Goal: Use online tool/utility: Utilize a website feature to perform a specific function

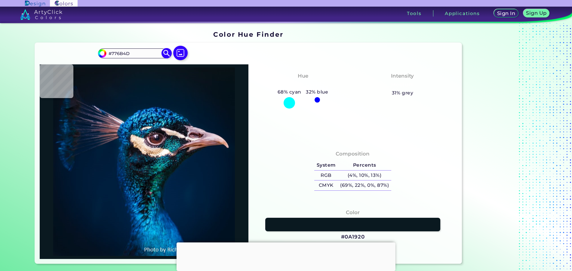
type input "#776B4D"
type input "#776b4d"
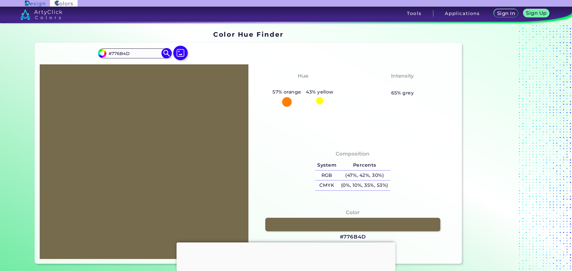
click at [142, 51] on input "#776B4D" at bounding box center [134, 53] width 56 height 8
paste input "6694A"
type input "#76694A"
click at [165, 53] on img at bounding box center [166, 53] width 11 height 11
type input "#76694a"
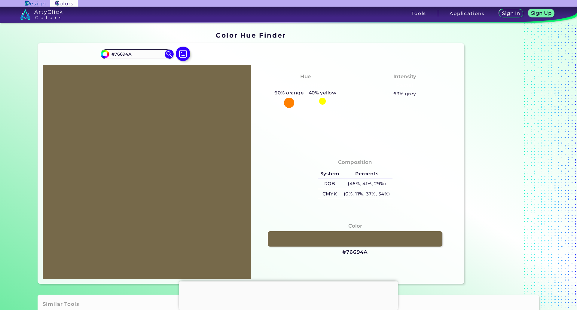
click at [286, 270] on div at bounding box center [288, 281] width 219 height 0
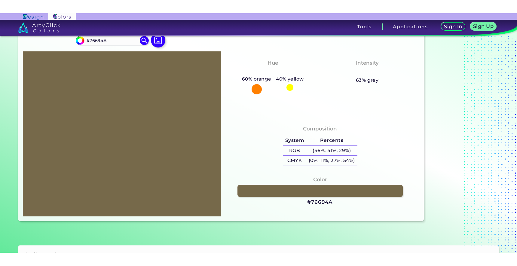
scroll to position [30, 0]
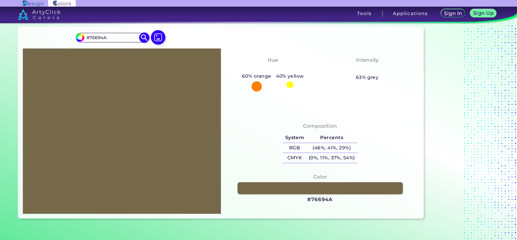
click at [125, 36] on input "#76694A" at bounding box center [112, 37] width 56 height 8
paste input "76B4C"
type input "#776B4C"
click at [146, 38] on img at bounding box center [144, 37] width 11 height 11
type input "#776b4c"
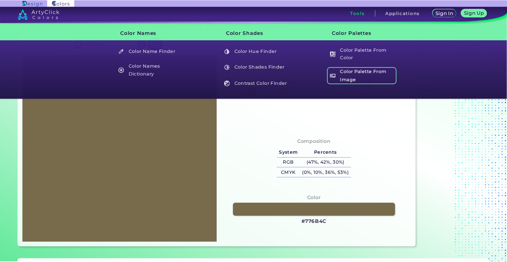
scroll to position [0, 0]
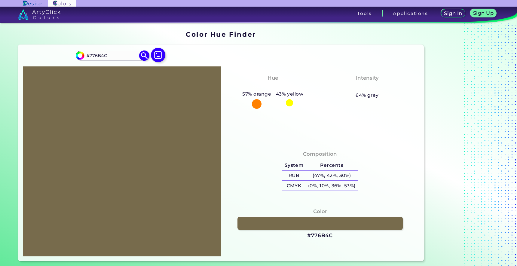
click at [102, 56] on input "#776B4C" at bounding box center [112, 55] width 56 height 8
paste input "56A4A"
type input "#756A4A"
click at [142, 54] on img at bounding box center [144, 55] width 11 height 11
type input "#756a4a"
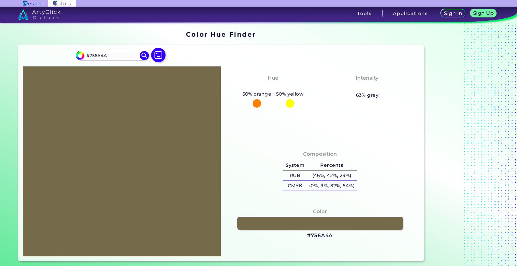
click at [291, 46] on div "#756a4a #756A4A Acadia ◉ Acid Green ◉ Aero Blue ◉ Alabaster ◉ Albescent White ◉…" at bounding box center [221, 153] width 406 height 216
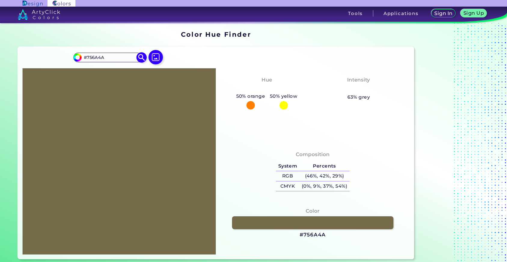
click at [121, 53] on input "#756A4A" at bounding box center [110, 57] width 56 height 8
paste input "86A4C"
type input "#786A4C"
click at [140, 59] on img at bounding box center [141, 57] width 11 height 11
type input "#786a4c"
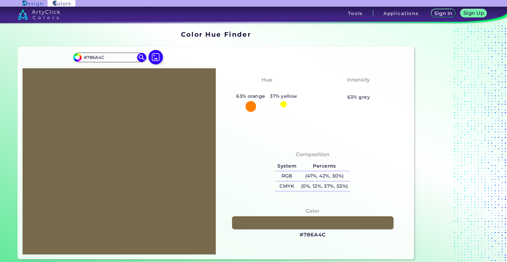
click at [223, 42] on section "Color Hue Finder" at bounding box center [216, 36] width 402 height 16
click at [104, 58] on input "#786A4C" at bounding box center [110, 57] width 56 height 8
paste input "E7354"
type input "#7E7354"
click at [139, 57] on img at bounding box center [141, 57] width 11 height 11
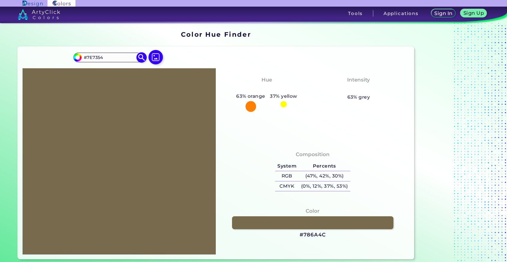
type input "#7e7354"
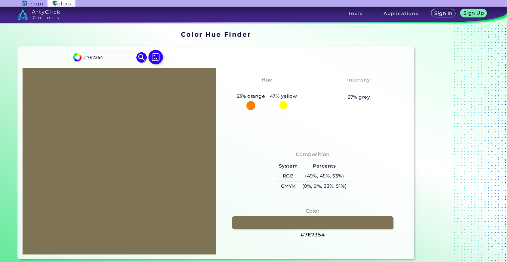
drag, startPoint x: 124, startPoint y: 60, endPoint x: 140, endPoint y: 59, distance: 16.3
click at [124, 60] on input "#7E7354" at bounding box center [110, 57] width 56 height 8
paste input "1684A"
type input "#71684A"
click at [142, 59] on img at bounding box center [141, 57] width 11 height 11
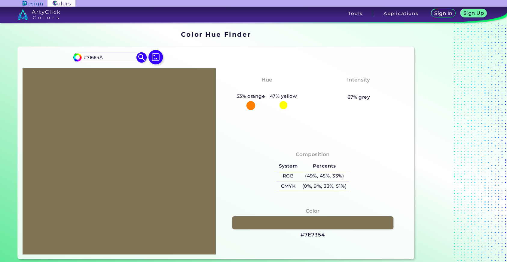
type input "#71684a"
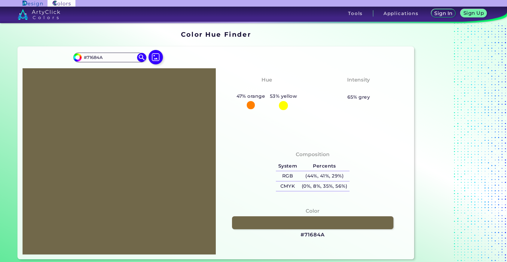
click at [273, 49] on div "#71684a #71684A Acadia ◉ Acid Green ◉ Aero Blue ◉ Alabaster ◉ Albescent White ◉…" at bounding box center [216, 153] width 397 height 212
click at [97, 59] on input "#71684A" at bounding box center [110, 57] width 56 height 8
drag, startPoint x: 121, startPoint y: 64, endPoint x: 121, endPoint y: 59, distance: 4.8
click at [121, 63] on div "#71684a #71684A Acadia ◉ Acid Green ◉ Aero Blue ◉ Alabaster ◉ Albescent White ◉…" at bounding box center [119, 59] width 92 height 17
click at [121, 59] on input "#71684A" at bounding box center [110, 57] width 56 height 8
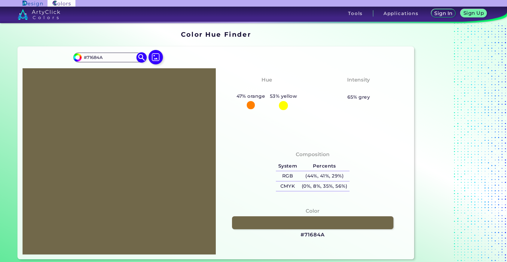
paste input "887D5C"
click at [136, 57] on input "#887D5C" at bounding box center [110, 57] width 56 height 8
type input "#887D5C"
click at [139, 57] on img at bounding box center [141, 57] width 11 height 11
type input "#887d5c"
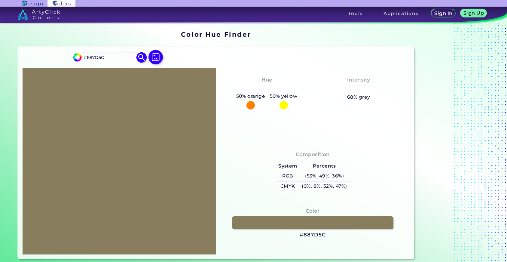
click at [115, 54] on input "#887D5C" at bounding box center [110, 57] width 56 height 8
paste input "726747"
type input "#726747"
click at [142, 59] on img at bounding box center [141, 57] width 11 height 11
type input "#726747"
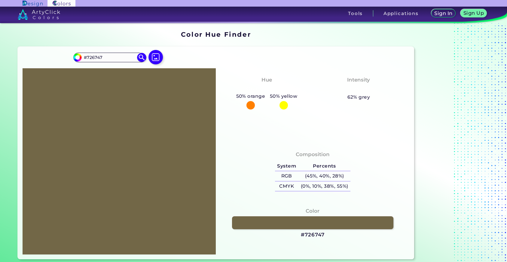
click at [241, 29] on div "Color Hue Finder" at bounding box center [216, 34] width 402 height 12
click at [114, 64] on div "#726747 #726747 Acadia ◉ Acid Green ◉ Aero Blue ◉ Alabaster ◉ Albescent White ◉…" at bounding box center [119, 59] width 92 height 17
click at [115, 61] on input "#726747" at bounding box center [110, 57] width 56 height 8
paste input "96E4F"
type input "#796E4F"
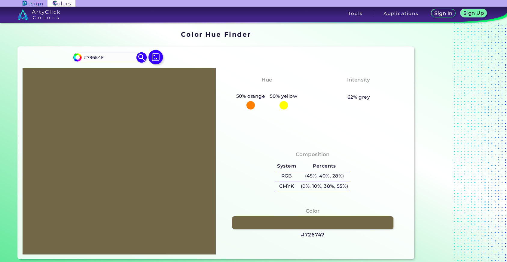
click at [139, 58] on img at bounding box center [141, 57] width 11 height 11
type input "#796e4f"
click at [326, 58] on div "#796e4f #796E4F Acadia ◉ Acid Green ◉ Aero Blue ◉ Alabaster ◉ Albescent White ◉…" at bounding box center [216, 153] width 397 height 212
click at [113, 57] on input "#796E4F" at bounding box center [110, 57] width 56 height 8
click at [142, 57] on img at bounding box center [141, 57] width 11 height 11
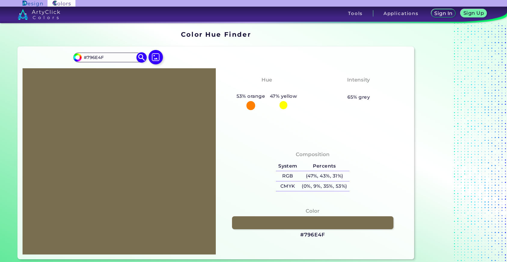
click at [142, 57] on img at bounding box center [141, 57] width 11 height 11
click at [261, 39] on div "Color Hue Finder" at bounding box center [216, 34] width 402 height 12
click at [120, 56] on input "#796E4F" at bounding box center [110, 57] width 56 height 8
paste input "807554"
type input "#807554"
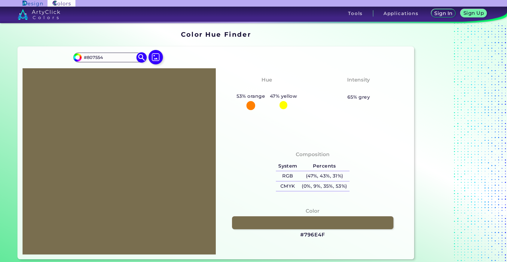
click at [139, 58] on img at bounding box center [141, 57] width 11 height 11
type input "#807554"
click at [360, 132] on div "Hue Orange-Yellow 50% orange 50% yellow Intensity Pastel 66% grey" at bounding box center [313, 105] width 194 height 75
click at [137, 58] on img at bounding box center [141, 57] width 11 height 11
click at [129, 58] on input "#807554" at bounding box center [110, 57] width 56 height 8
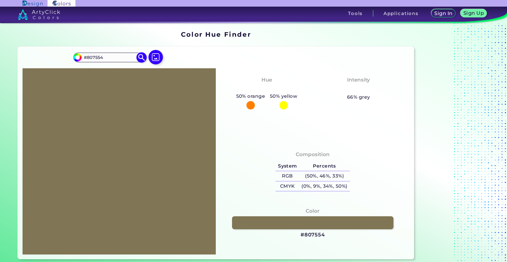
paste input "7D7353"
type input "#7D7353"
click at [139, 58] on img at bounding box center [141, 57] width 11 height 11
type input "#7d7353"
click at [113, 56] on input "#7D7353" at bounding box center [110, 57] width 56 height 8
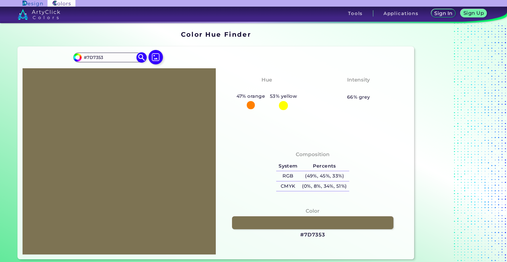
paste input "6F6548"
click at [136, 56] on input "#6F6548" at bounding box center [110, 57] width 56 height 8
type input "#6F6548"
click at [139, 58] on img at bounding box center [141, 57] width 11 height 11
type input "#6f6548"
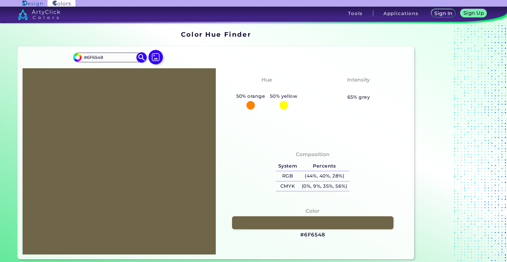
click at [122, 57] on input "#6F6548" at bounding box center [110, 57] width 56 height 8
paste input "7A6949"
type input "#7A6949"
click at [137, 58] on img at bounding box center [141, 57] width 11 height 11
type input "#7a6949"
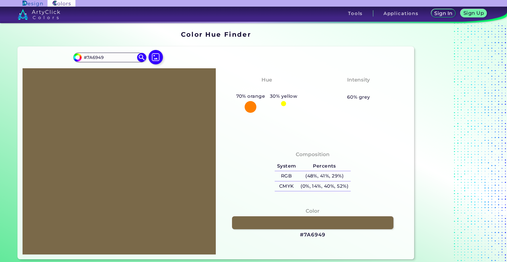
click at [398, 122] on div "Hue Yellowish Orange 70% orange 30% yellow Intensity Pastel 60% grey" at bounding box center [313, 105] width 194 height 75
click at [126, 58] on input "#7A6949" at bounding box center [110, 57] width 56 height 8
paste input "D704F"
type input "#7D704F"
click at [139, 58] on img at bounding box center [141, 57] width 11 height 11
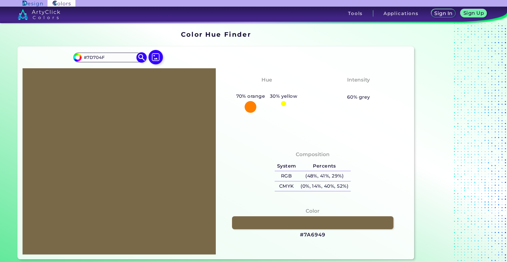
type input "#7d704f"
click at [259, 135] on div "Hue Orange-Yellow 57% orange 43% yellow Intensity Pastel 63% grey" at bounding box center [313, 105] width 194 height 75
click at [286, 50] on div "#7d704f #7D704F Acadia ◉ Acid Green ◉ Aero Blue ◉ Alabaster ◉ Albescent White ◉…" at bounding box center [216, 153] width 397 height 212
click at [128, 58] on input "#7D704F" at bounding box center [110, 57] width 56 height 8
paste input "817755"
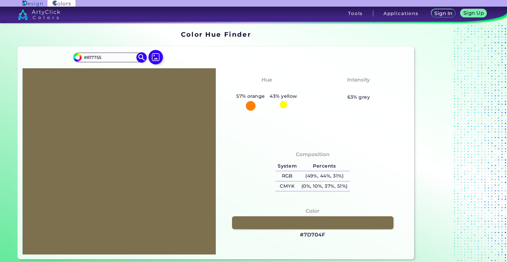
type input "#817755"
click at [139, 58] on img at bounding box center [141, 57] width 11 height 11
type input "#817755"
click at [257, 60] on div "#817755 #817755 Acadia ◉ Acid Green ◉ Aero Blue ◉ Alabaster ◉ Albescent White ◉…" at bounding box center [216, 153] width 397 height 212
click at [125, 60] on input "#817755" at bounding box center [110, 57] width 56 height 8
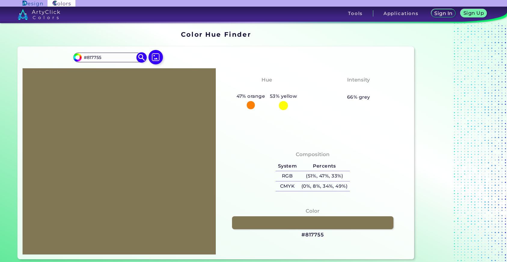
paste input "7C6F4F"
type input "#7C6F4F"
click at [139, 57] on img at bounding box center [141, 57] width 11 height 11
type input "#7c6f4f"
click at [289, 79] on div "Hue Orange-Yellow 57% orange 43% yellow" at bounding box center [267, 93] width 92 height 40
